Goal: Check status: Check status

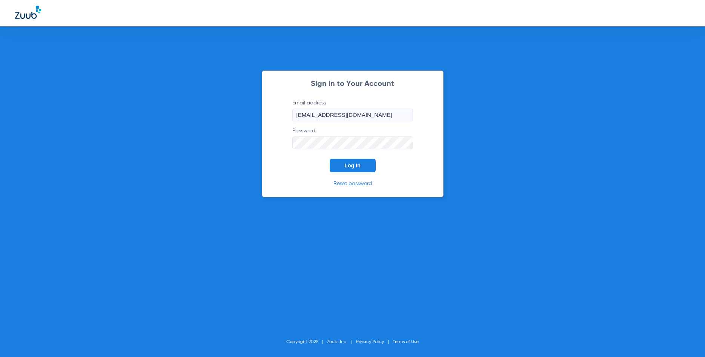
click at [362, 166] on button "Log In" at bounding box center [353, 166] width 46 height 14
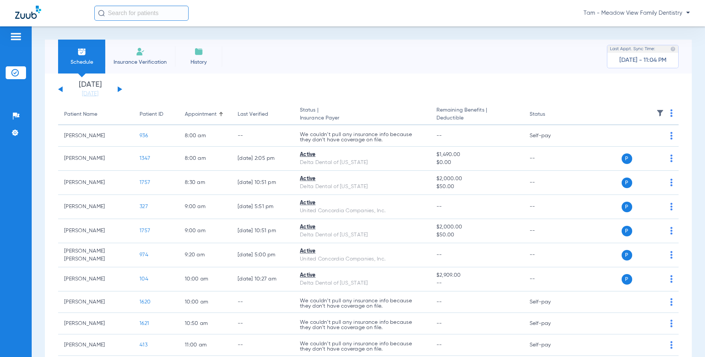
click at [118, 89] on button at bounding box center [120, 89] width 5 height 6
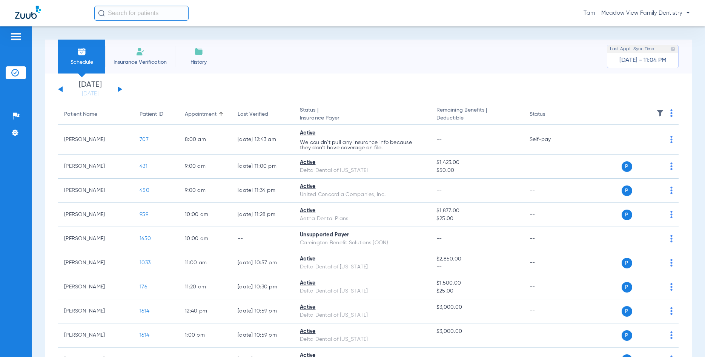
click at [118, 88] on button at bounding box center [120, 89] width 5 height 6
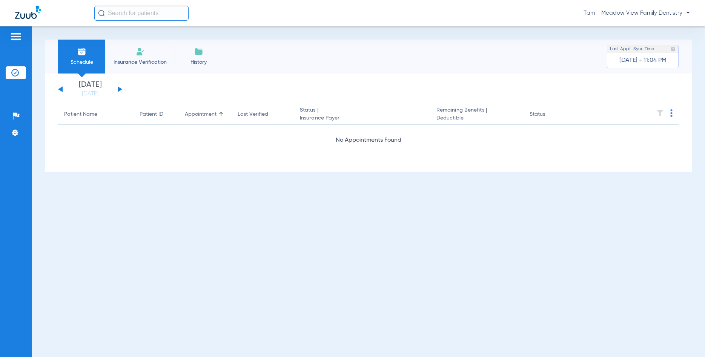
click at [118, 88] on button at bounding box center [120, 89] width 5 height 6
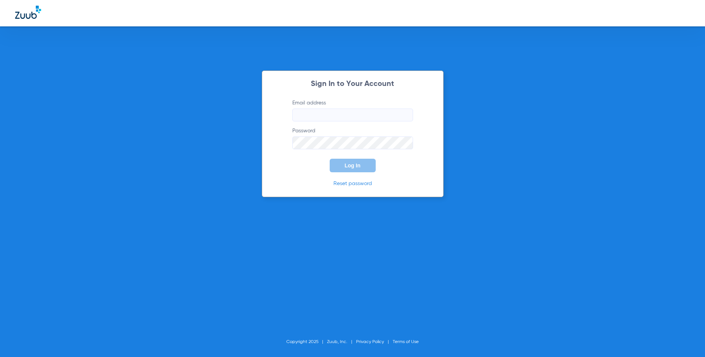
type input "[EMAIL_ADDRESS][DOMAIN_NAME]"
